Goal: Information Seeking & Learning: Learn about a topic

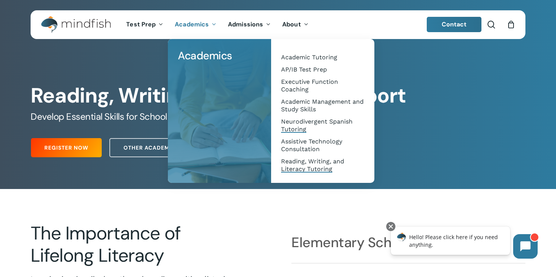
click at [299, 121] on span "Neurodivergent Spanish Tutoring" at bounding box center [317, 125] width 72 height 15
click at [298, 127] on span "Neurodivergent Spanish Tutoring" at bounding box center [317, 125] width 72 height 15
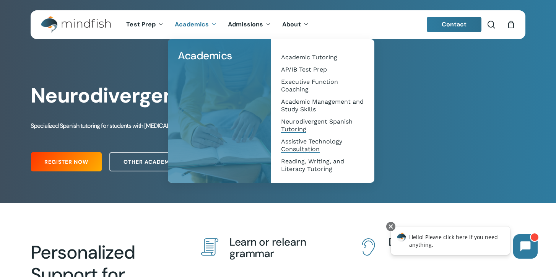
click at [301, 144] on span "Assistive Technology Consultation" at bounding box center [311, 145] width 61 height 15
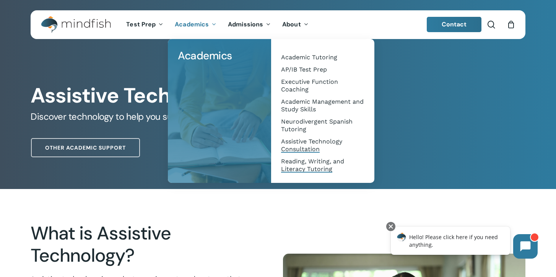
click at [316, 165] on span "Reading, Writing, and Literacy Tutoring" at bounding box center [312, 165] width 63 height 15
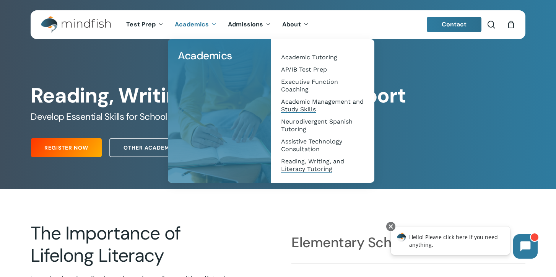
click at [303, 102] on span "Academic Management and Study Skills" at bounding box center [322, 105] width 83 height 15
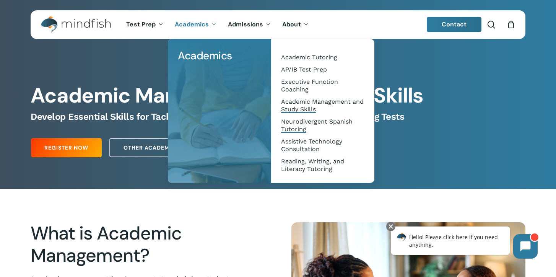
click at [299, 130] on span "Neurodivergent Spanish Tutoring" at bounding box center [317, 125] width 72 height 15
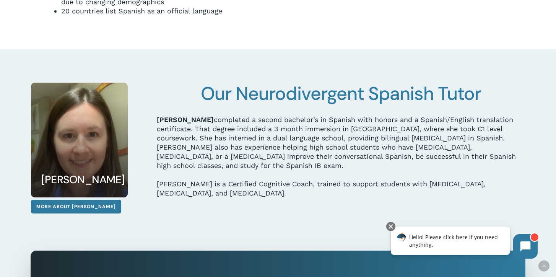
scroll to position [994, 0]
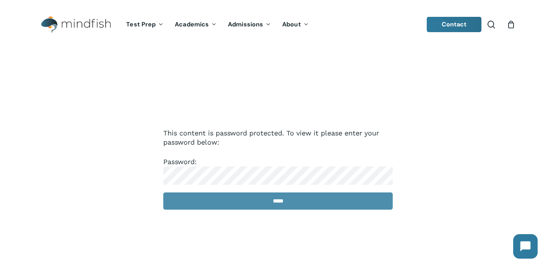
click at [263, 204] on input "*****" at bounding box center [278, 201] width 230 height 17
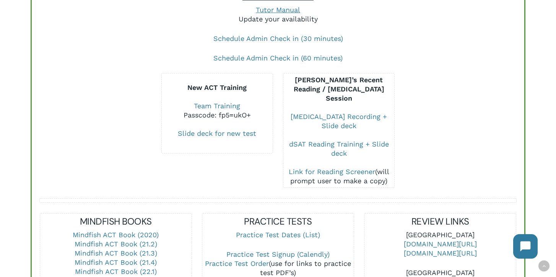
scroll to position [206, 0]
